Goal: Task Accomplishment & Management: Use online tool/utility

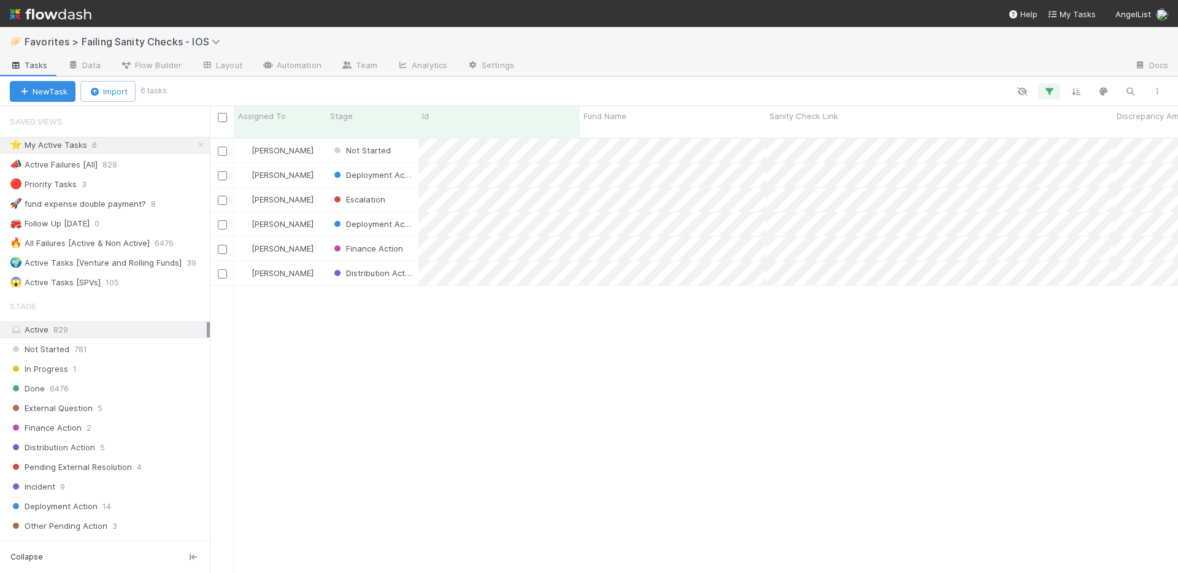
scroll to position [10, 10]
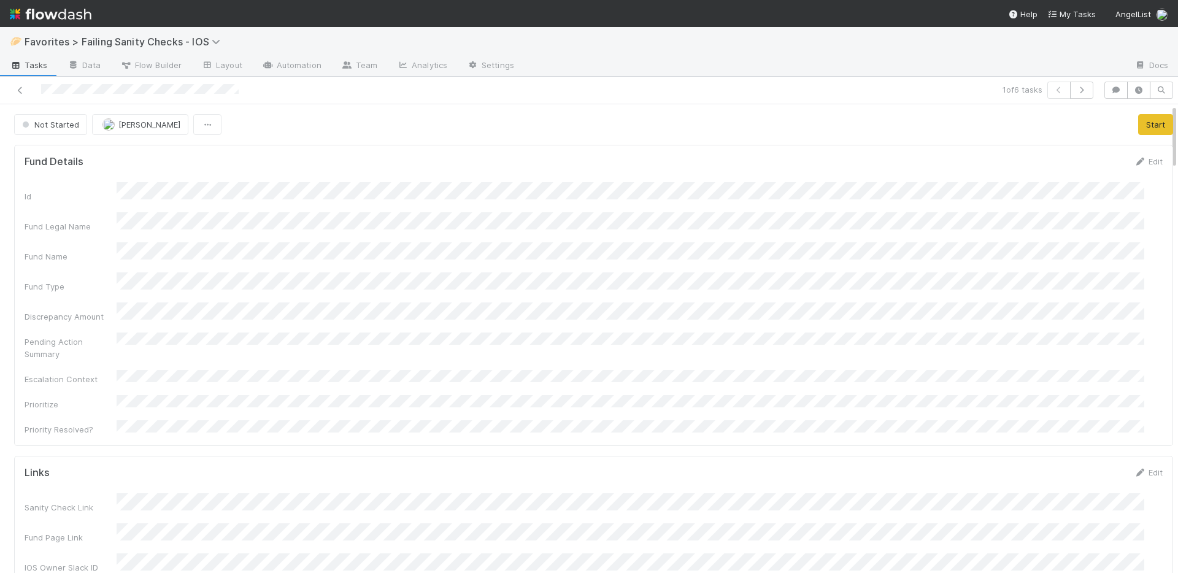
scroll to position [240, 1110]
click at [1110, 88] on icon "button" at bounding box center [1116, 89] width 12 height 7
click at [1077, 150] on span "Add a comment..." at bounding box center [1056, 152] width 66 height 10
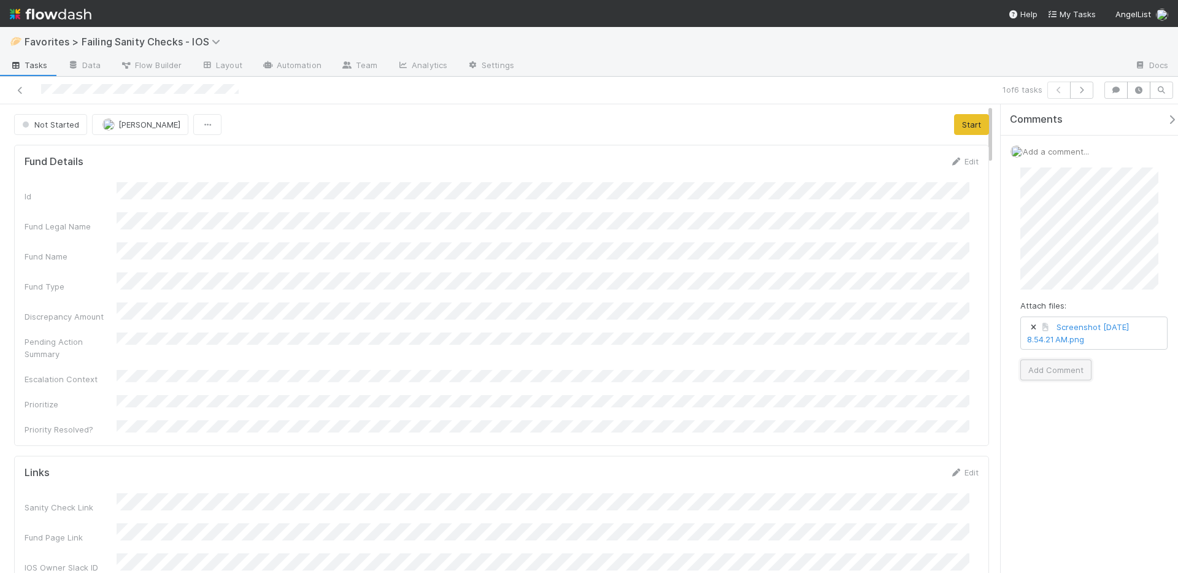
click at [1046, 368] on button "Add Comment" at bounding box center [1055, 369] width 71 height 21
click at [962, 126] on button "Start" at bounding box center [971, 124] width 35 height 21
drag, startPoint x: 1108, startPoint y: 90, endPoint x: 1105, endPoint y: 96, distance: 6.6
click at [1108, 91] on button "button" at bounding box center [1115, 90] width 23 height 17
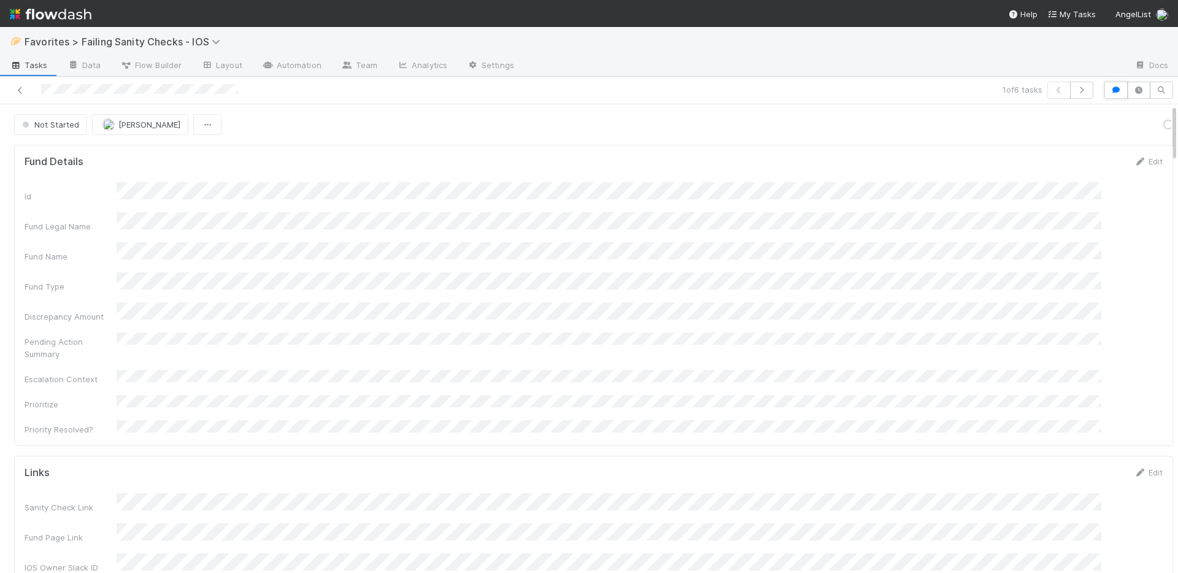
scroll to position [240, 1110]
click at [1123, 119] on link "Actions" at bounding box center [1148, 124] width 50 height 21
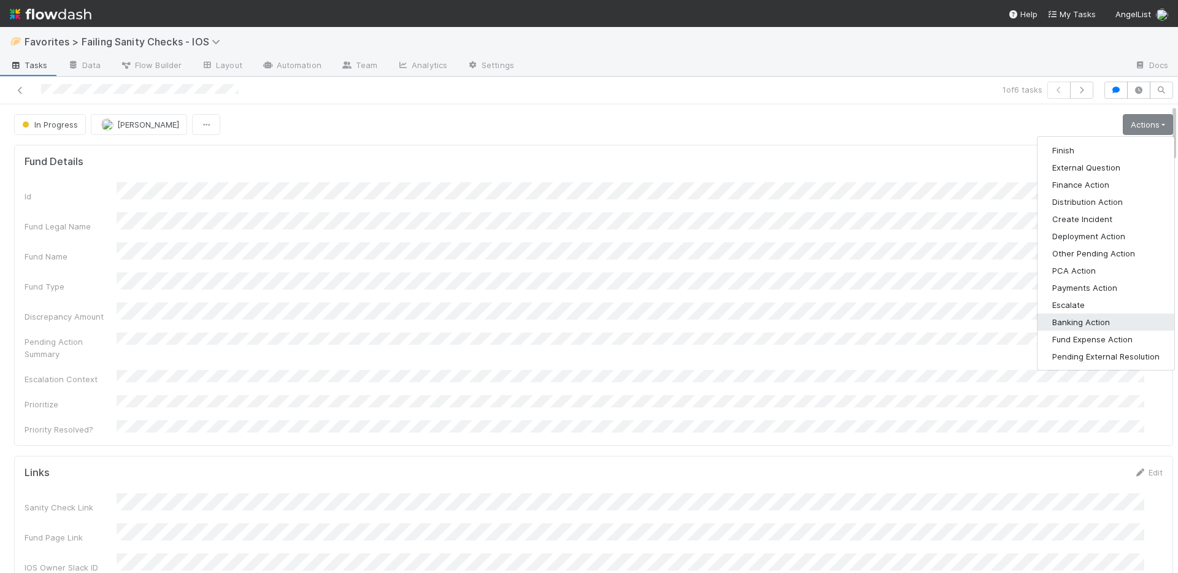
click at [1088, 324] on button "Banking Action" at bounding box center [1105, 321] width 137 height 17
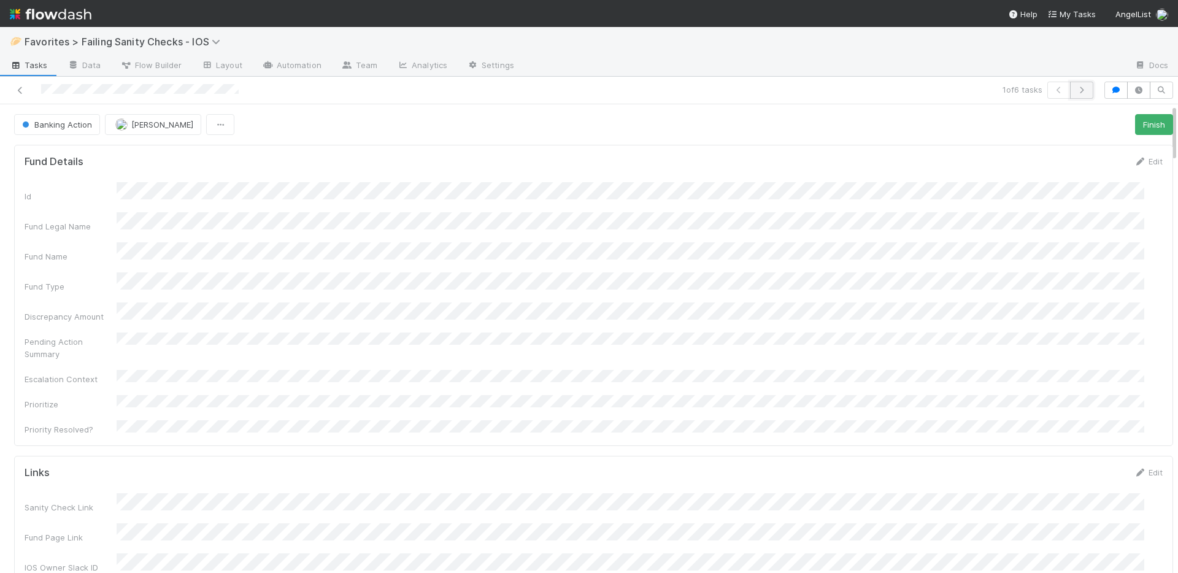
click at [1079, 90] on button "button" at bounding box center [1081, 90] width 23 height 17
click at [1107, 97] on button "button" at bounding box center [1115, 90] width 23 height 17
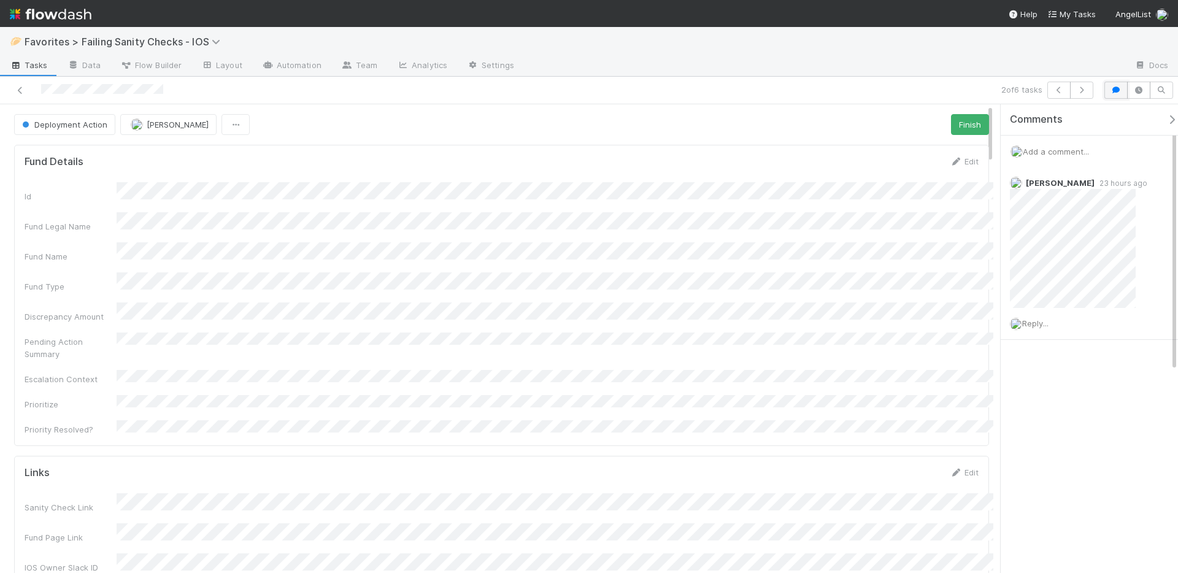
scroll to position [240, 935]
click at [1090, 91] on button "button" at bounding box center [1081, 90] width 23 height 17
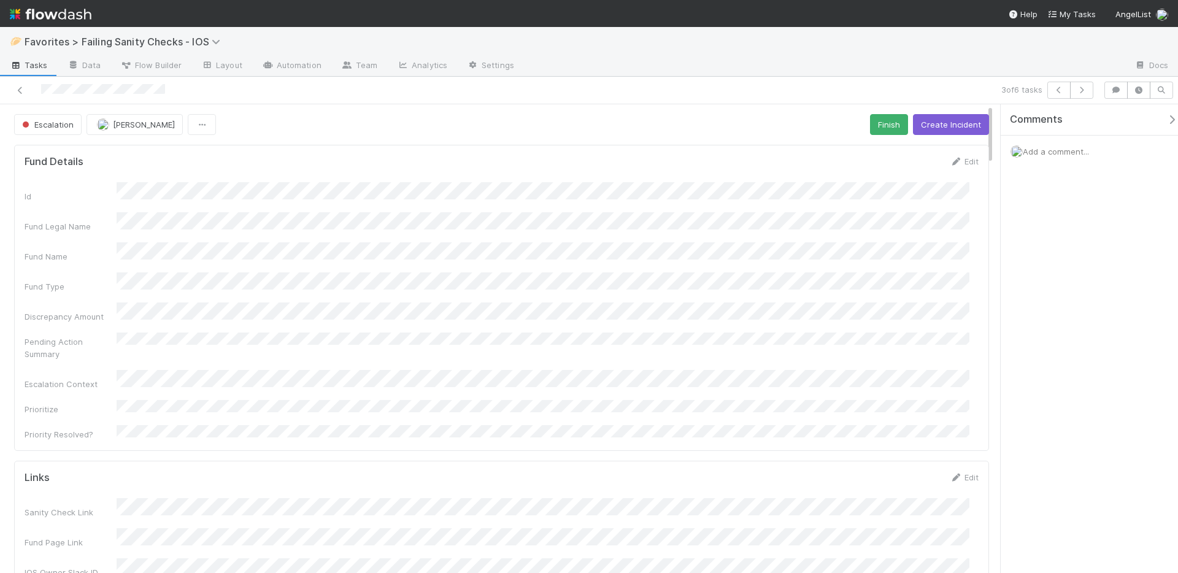
scroll to position [240, 935]
click at [22, 85] on link at bounding box center [20, 90] width 12 height 12
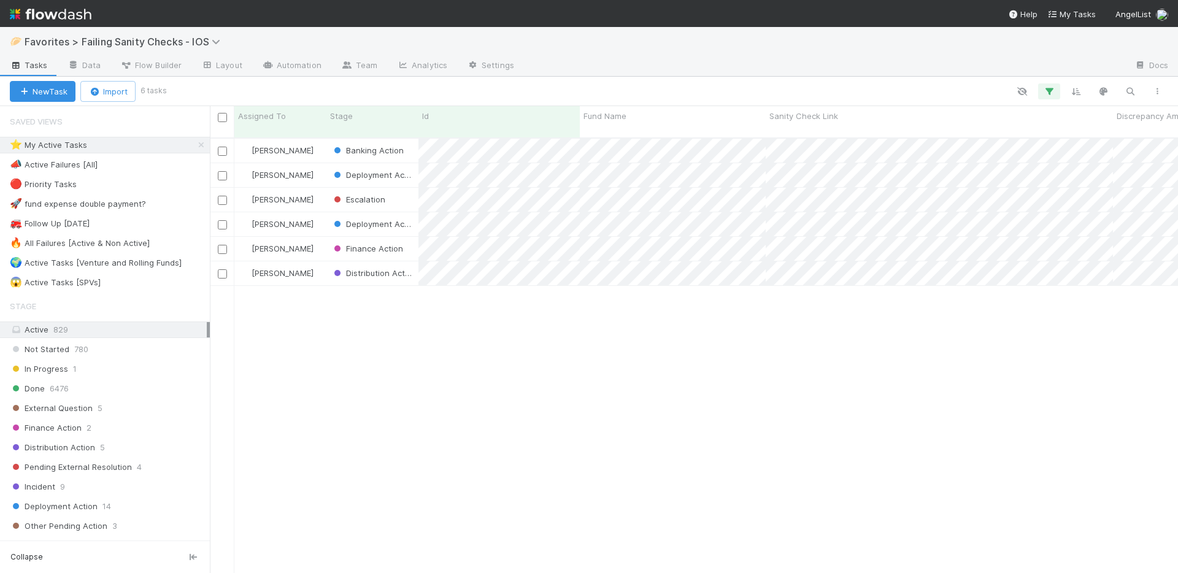
scroll to position [436, 959]
